Goal: Transaction & Acquisition: Purchase product/service

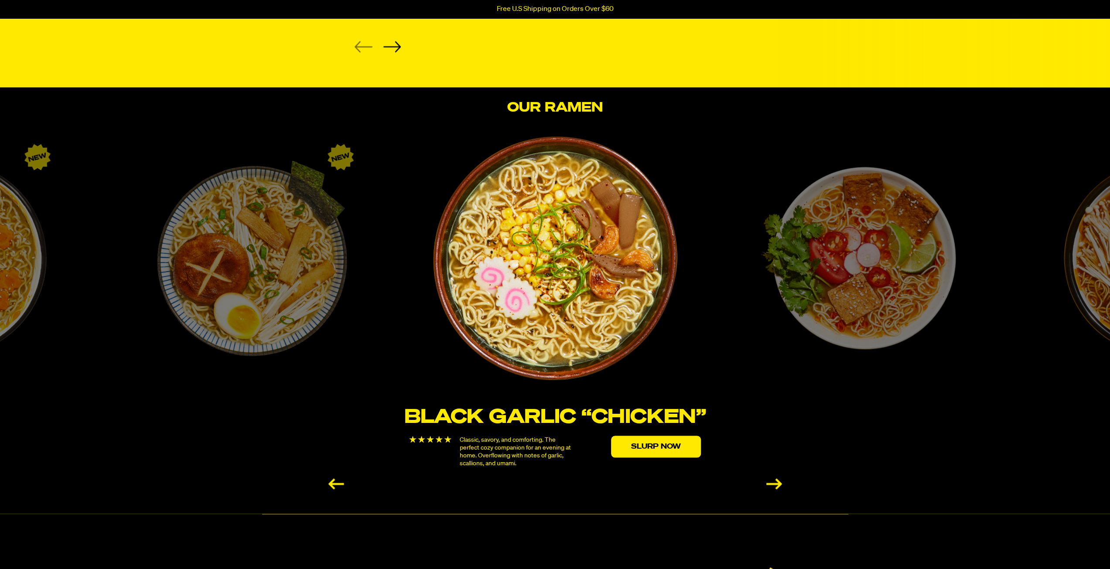
scroll to position [1353, 0]
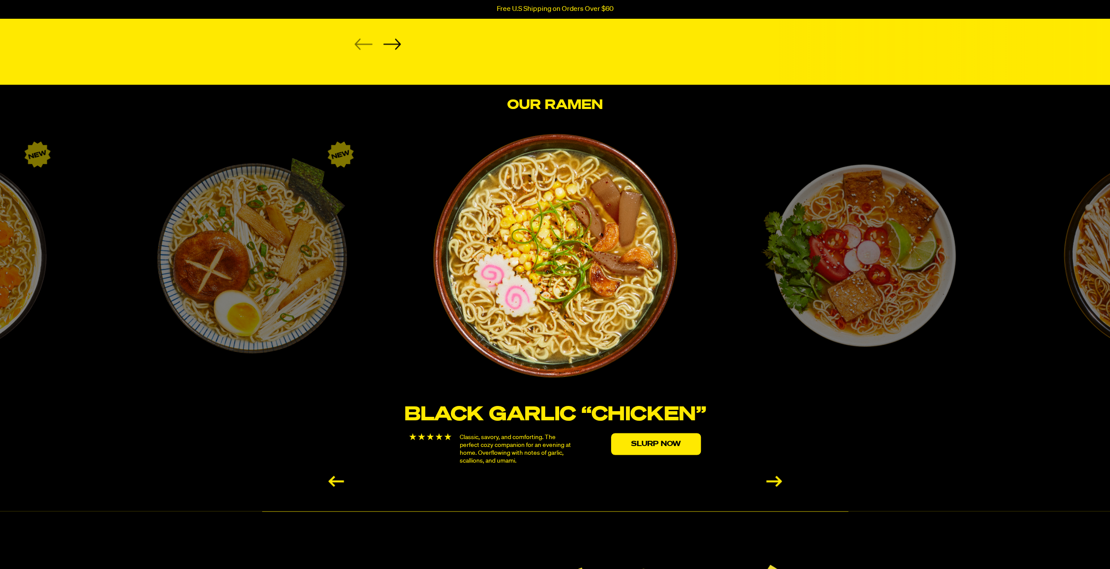
click at [778, 479] on div "Next slide" at bounding box center [775, 481] width 16 height 11
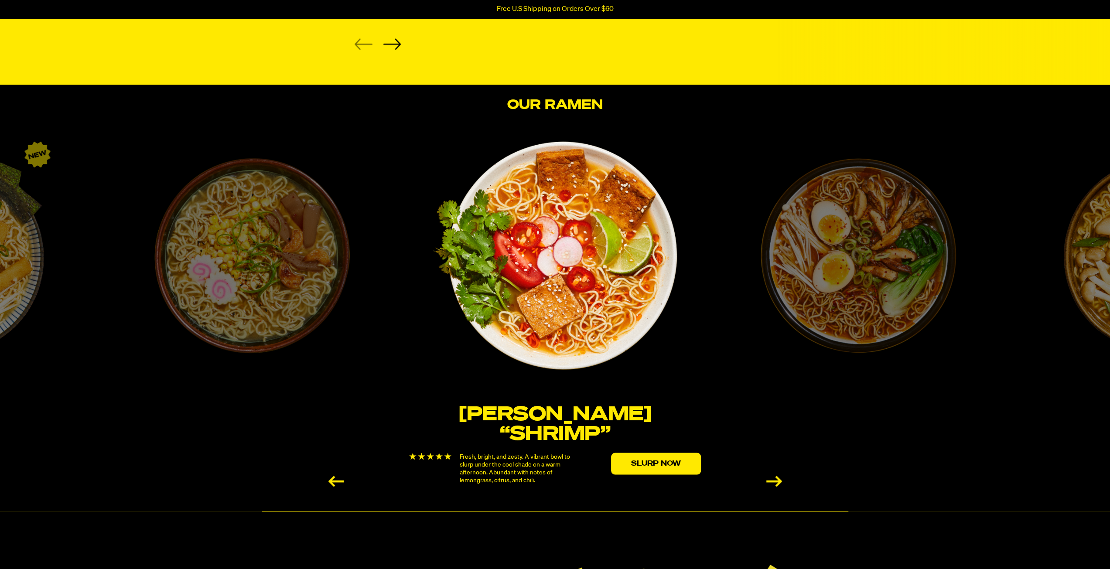
click at [778, 479] on div "Next slide" at bounding box center [775, 481] width 16 height 11
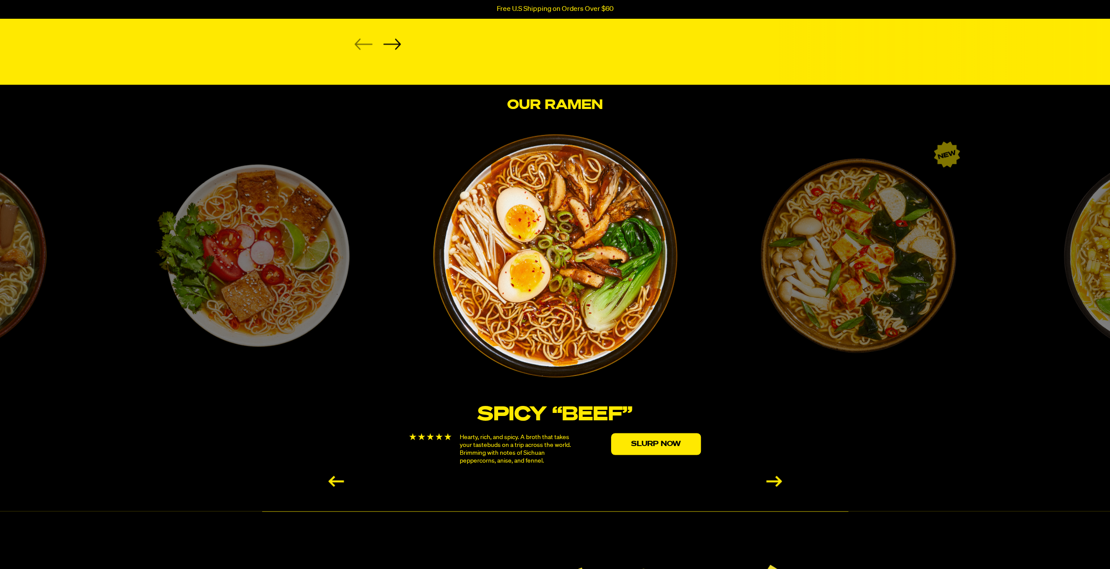
click at [781, 477] on div "Next slide" at bounding box center [775, 481] width 16 height 11
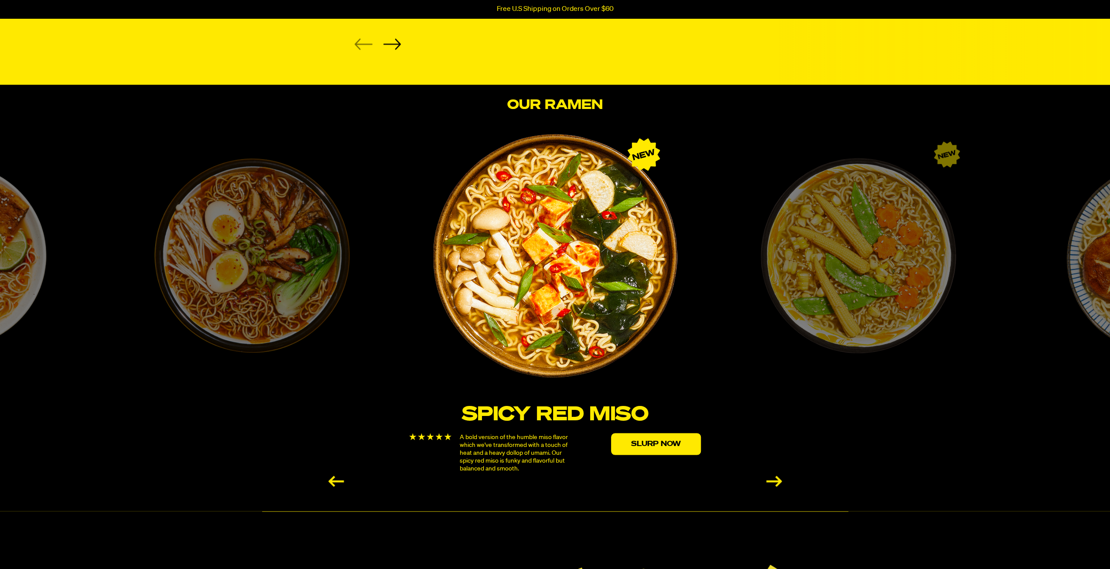
click at [781, 477] on div "Next slide" at bounding box center [775, 481] width 16 height 11
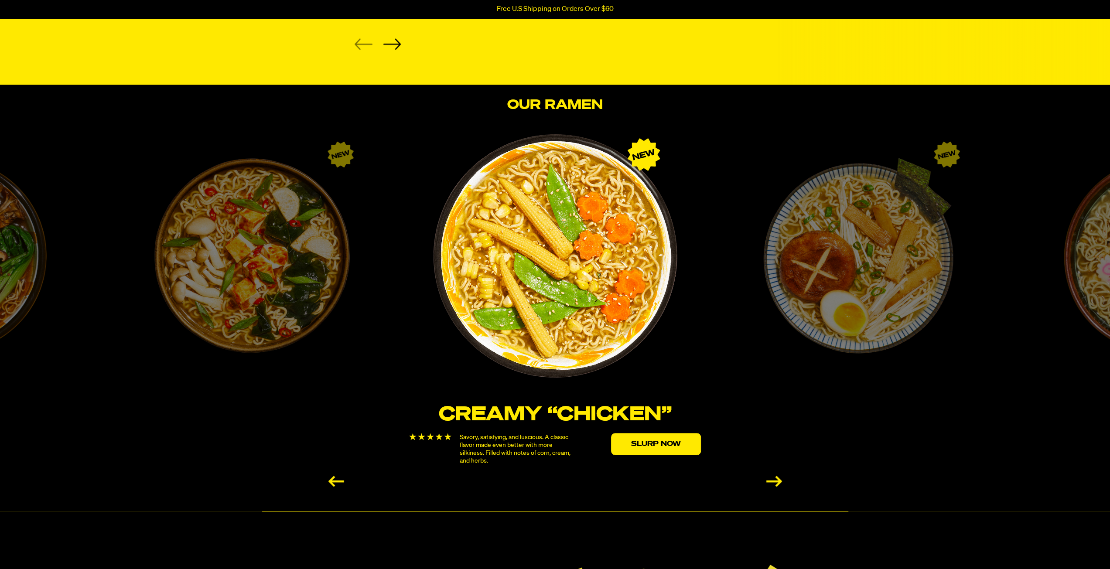
click at [781, 477] on div "Next slide" at bounding box center [775, 481] width 16 height 11
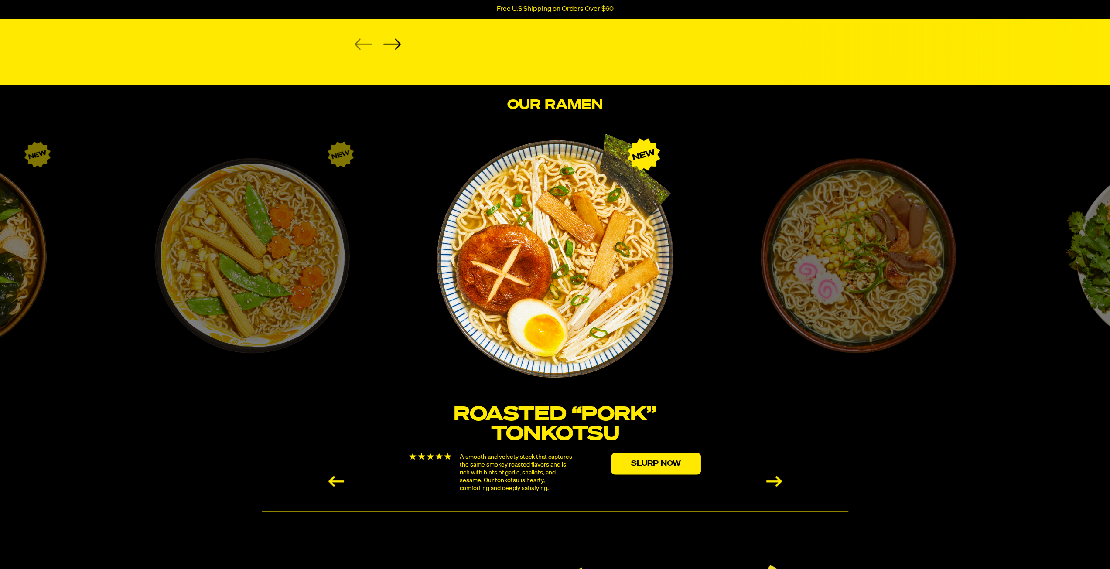
click at [781, 477] on div "Next slide" at bounding box center [775, 481] width 16 height 11
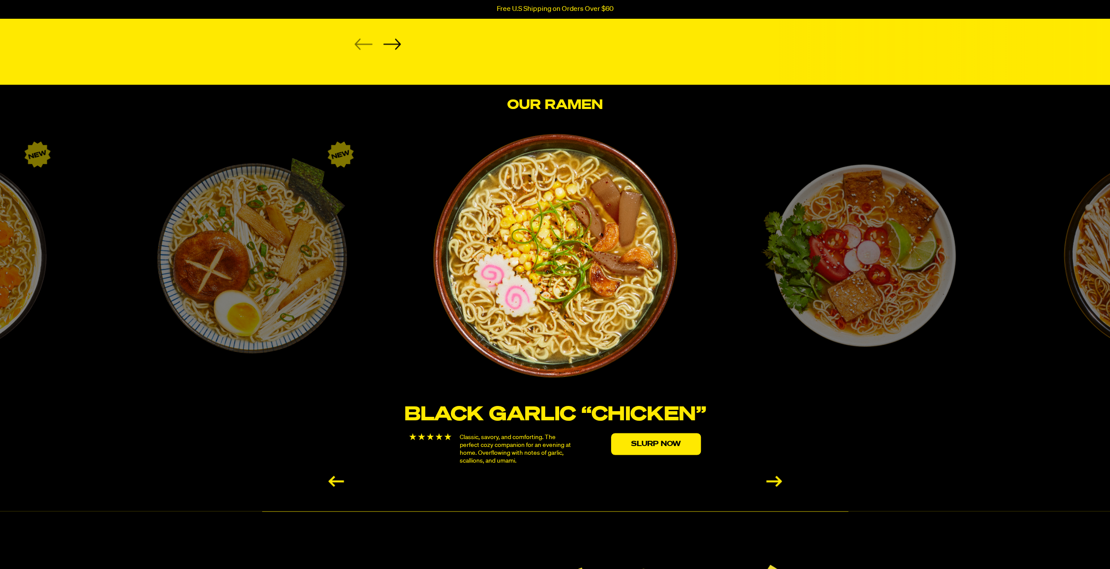
click at [781, 477] on div "Next slide" at bounding box center [775, 481] width 16 height 11
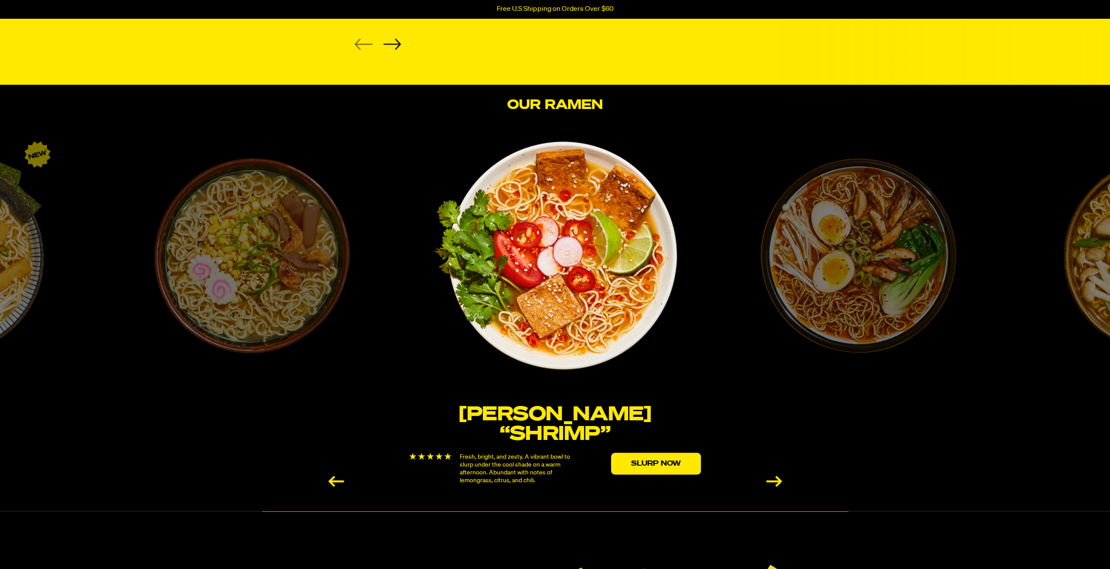
click at [781, 477] on div "Next slide" at bounding box center [775, 481] width 16 height 11
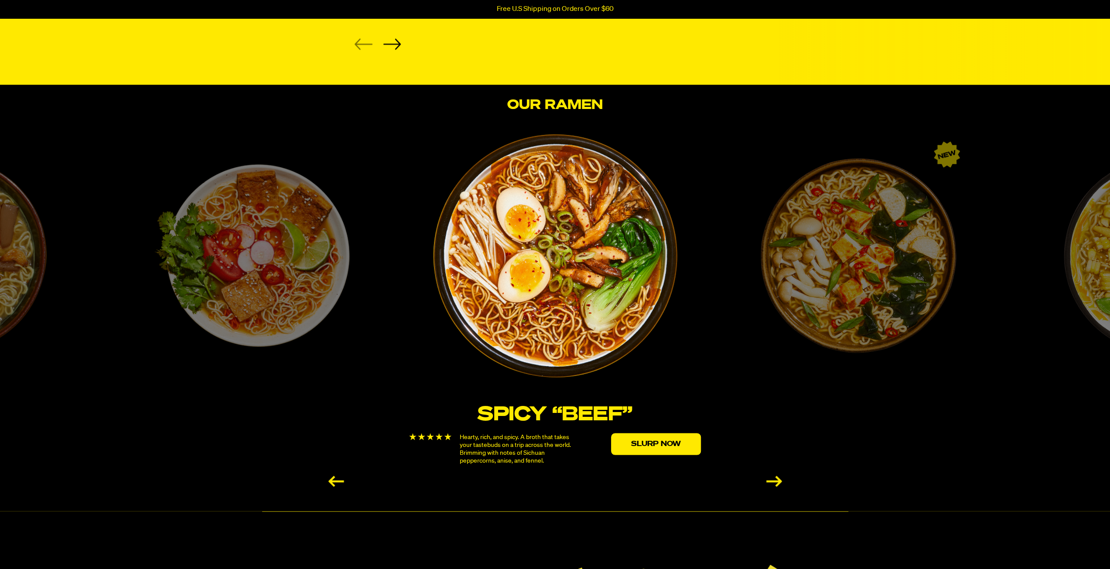
click at [781, 477] on div "Next slide" at bounding box center [775, 481] width 16 height 11
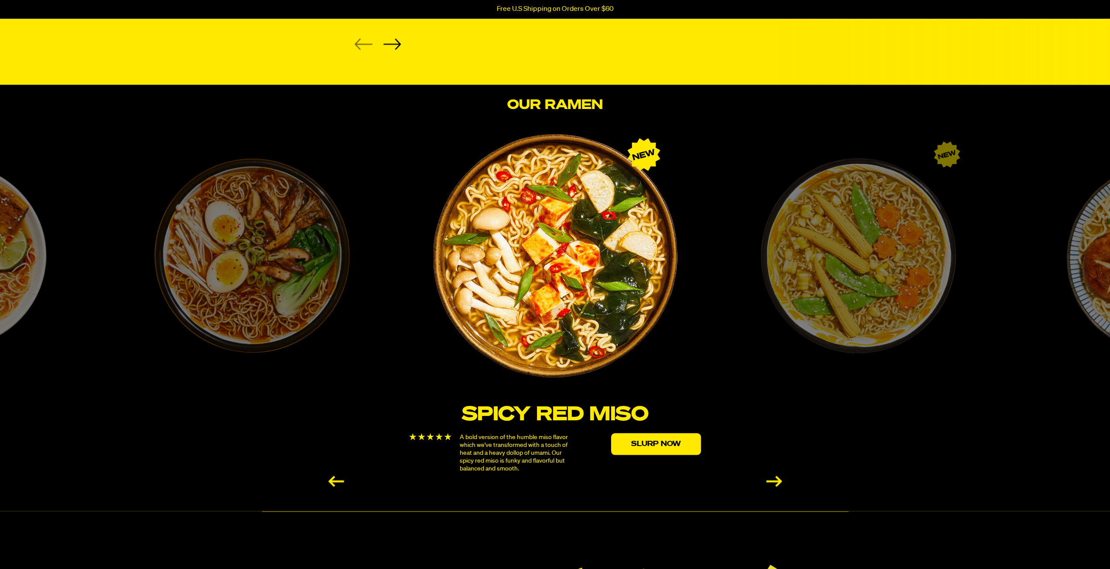
click at [781, 477] on div "Next slide" at bounding box center [775, 481] width 16 height 11
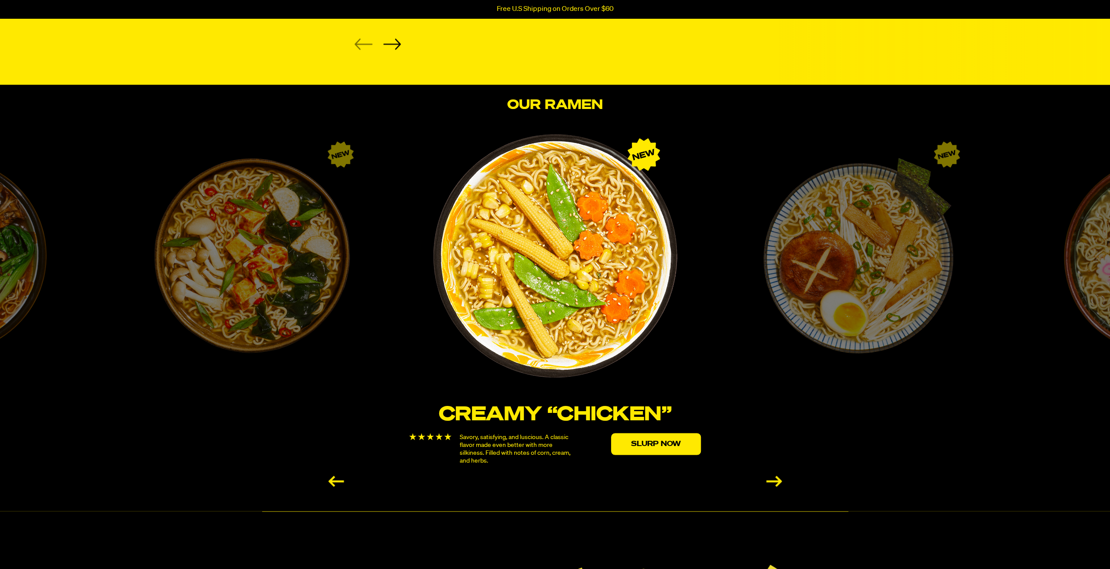
click at [781, 477] on div "Next slide" at bounding box center [775, 481] width 16 height 11
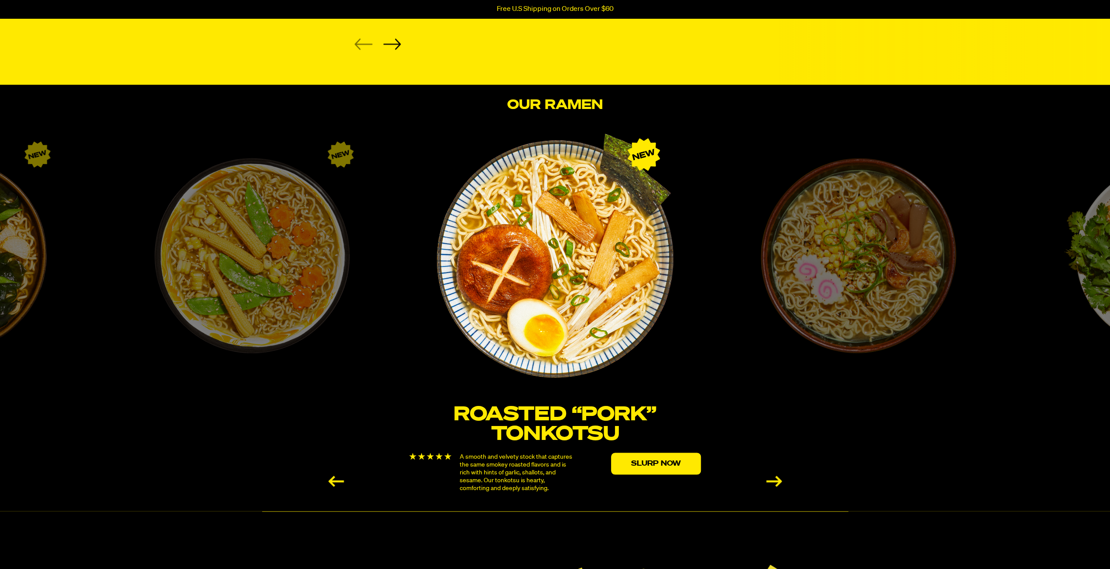
click at [781, 477] on div "Next slide" at bounding box center [775, 481] width 16 height 11
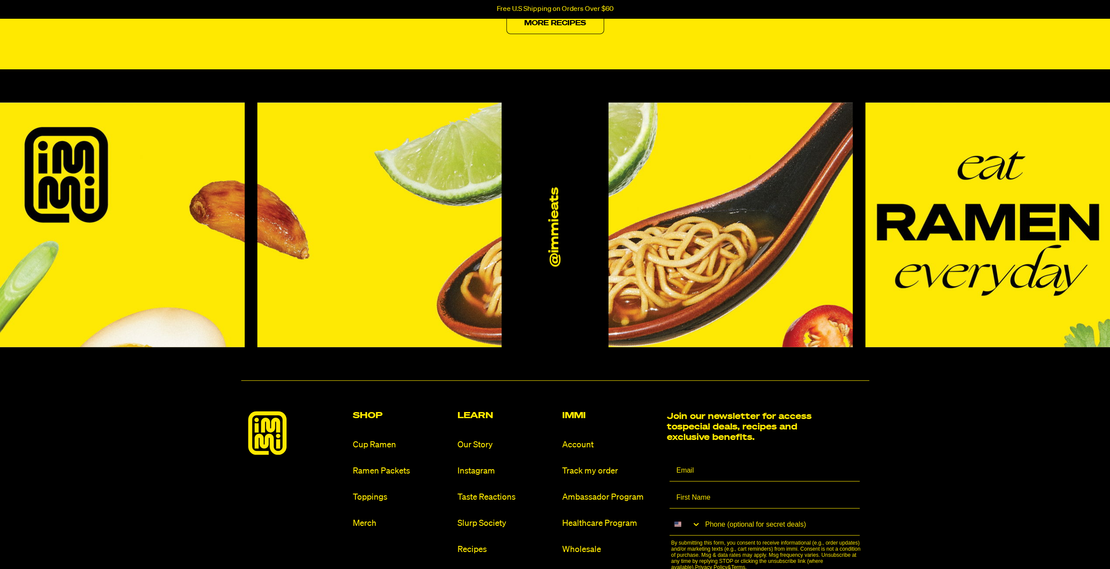
scroll to position [4145, 0]
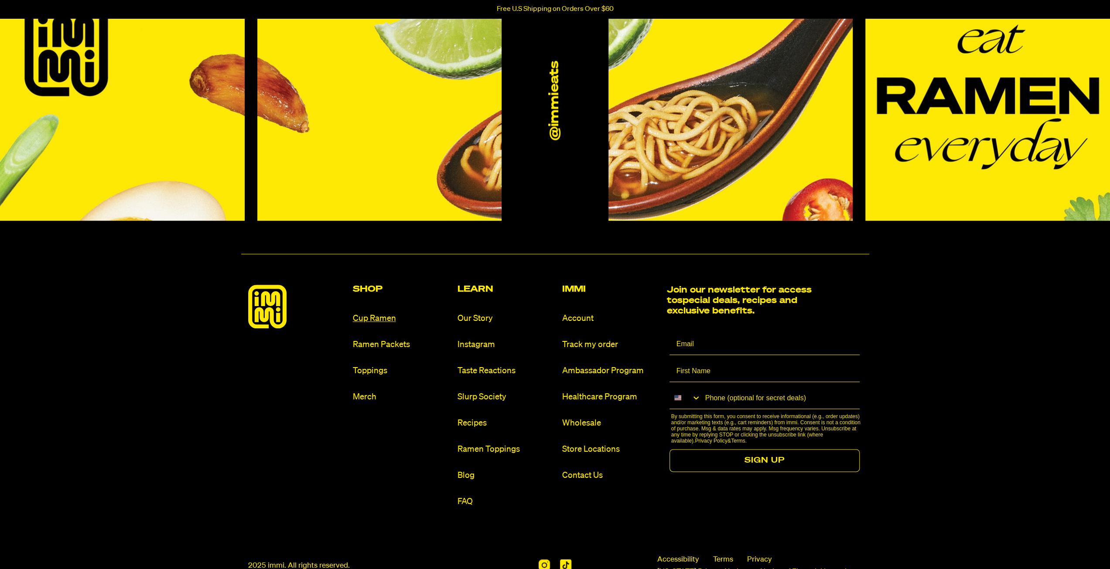
click at [393, 318] on link "Cup Ramen" at bounding box center [402, 319] width 98 height 12
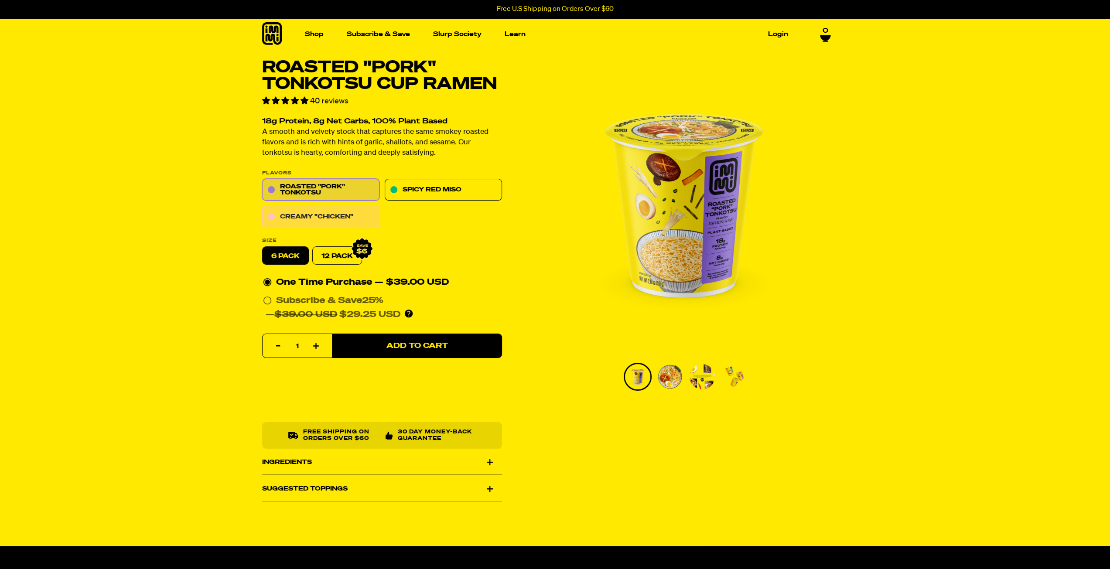
click at [319, 208] on link "Creamy "Chicken"" at bounding box center [320, 217] width 117 height 22
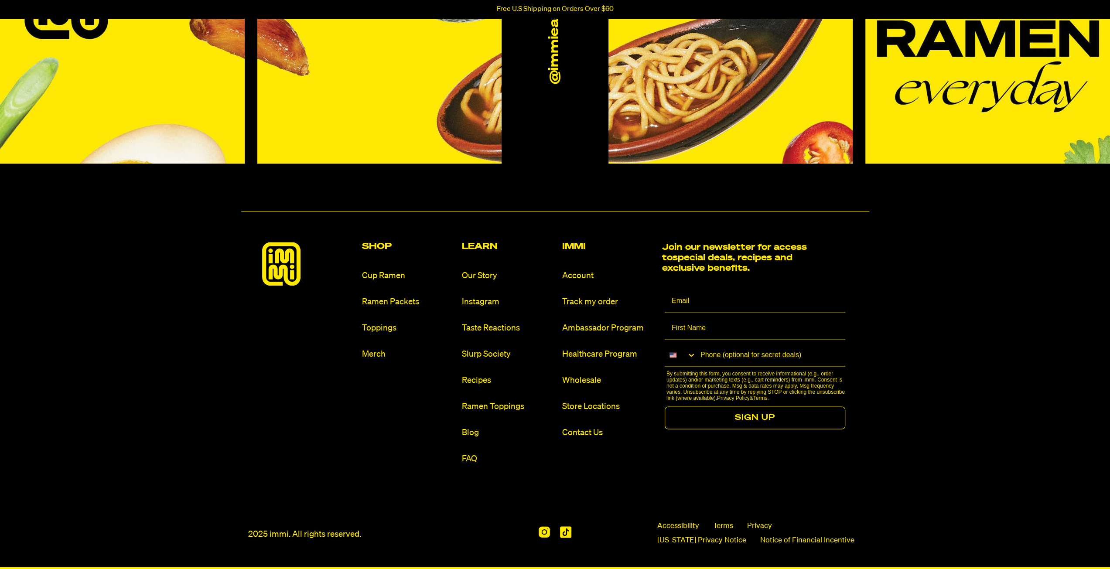
scroll to position [4483, 0]
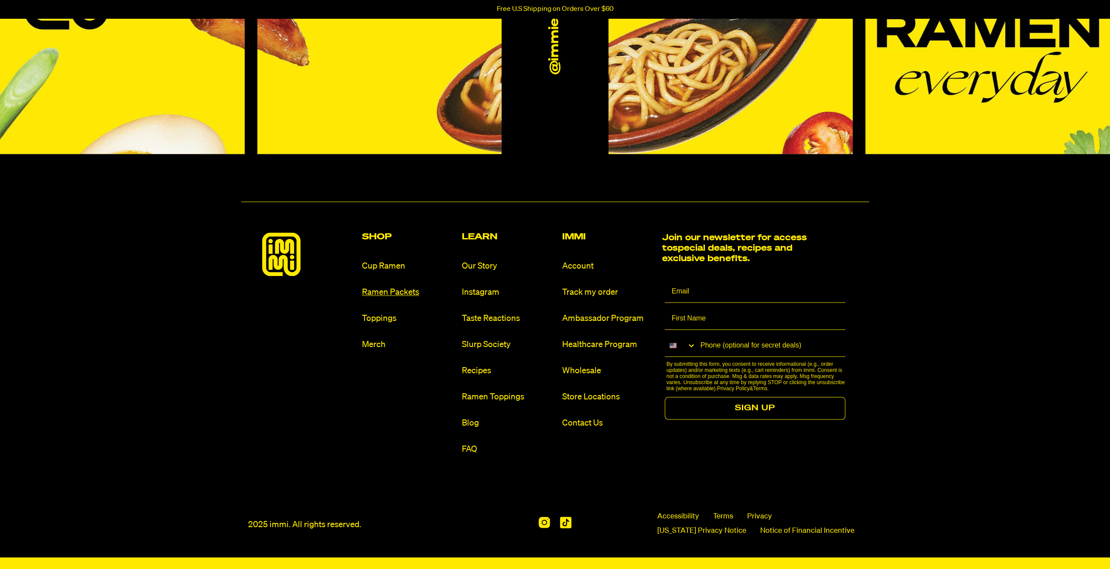
click at [394, 290] on link "Ramen Packets" at bounding box center [408, 293] width 93 height 12
